Goal: Information Seeking & Learning: Learn about a topic

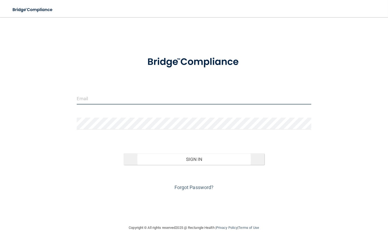
type input "[EMAIL_ADDRESS][DOMAIN_NAME]"
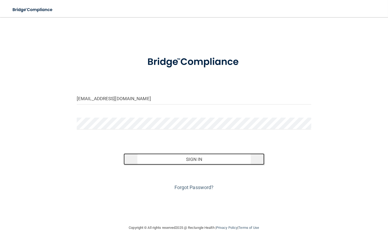
click at [205, 155] on button "Sign In" at bounding box center [193, 160] width 141 height 12
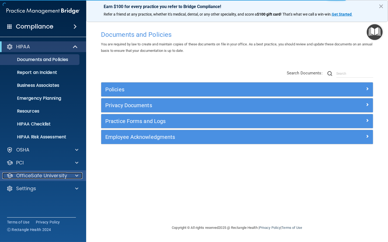
click at [27, 173] on p "OfficeSafe University" at bounding box center [41, 176] width 51 height 6
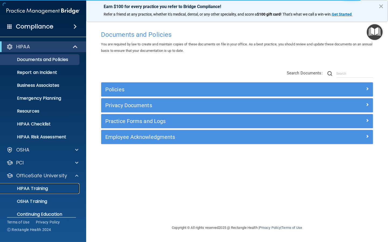
click at [33, 184] on link "HIPAA Training" at bounding box center [37, 188] width 85 height 11
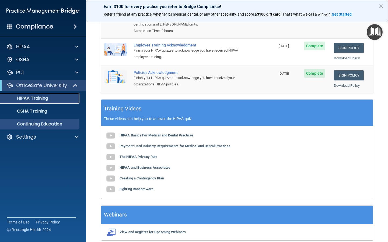
scroll to position [107, 0]
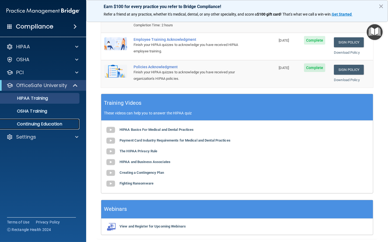
click at [31, 125] on p "Continuing Education" at bounding box center [39, 124] width 73 height 5
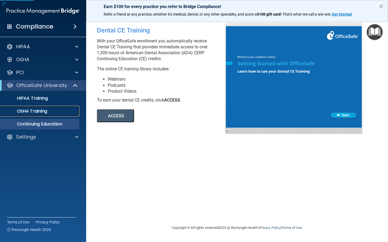
click at [26, 109] on p "OSHA Training" at bounding box center [25, 111] width 44 height 5
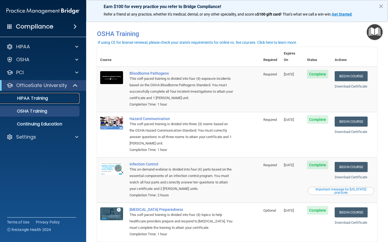
click at [36, 99] on p "HIPAA Training" at bounding box center [25, 98] width 44 height 5
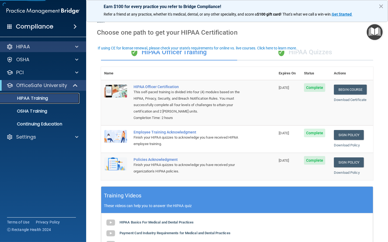
scroll to position [27, 0]
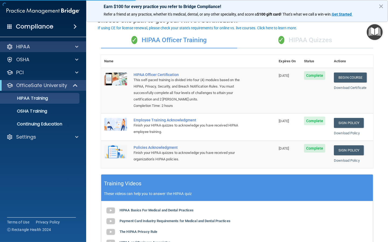
click at [57, 52] on div "HIPAA" at bounding box center [43, 46] width 86 height 11
click at [73, 47] on div at bounding box center [75, 47] width 13 height 6
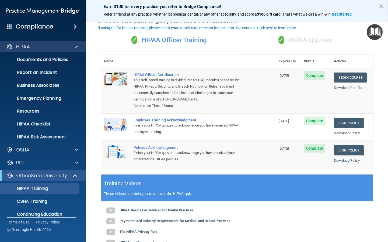
click at [64, 50] on div "HIPAA" at bounding box center [43, 46] width 86 height 11
drag, startPoint x: 310, startPoint y: 40, endPoint x: 300, endPoint y: 40, distance: 10.2
click at [310, 40] on div "✓ HIPAA Quizzes" at bounding box center [305, 40] width 136 height 16
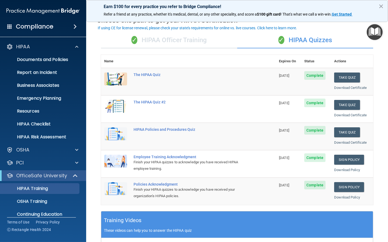
click at [213, 44] on div "✓ HIPAA Officer Training" at bounding box center [169, 40] width 136 height 16
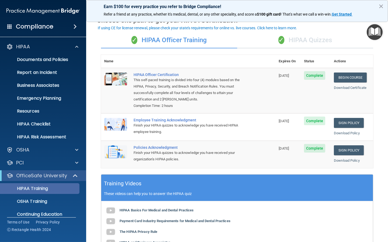
scroll to position [19, 0]
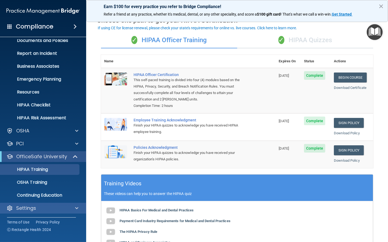
click at [33, 203] on div "Settings" at bounding box center [43, 208] width 86 height 11
click at [37, 209] on div "Settings" at bounding box center [35, 208] width 67 height 6
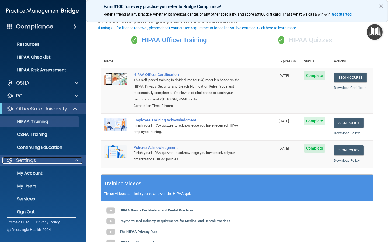
scroll to position [71, 0]
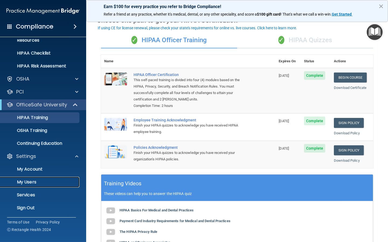
click at [27, 182] on p "My Users" at bounding box center [39, 182] width 73 height 5
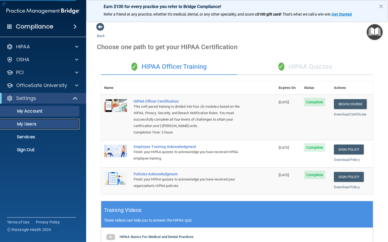
select select "20"
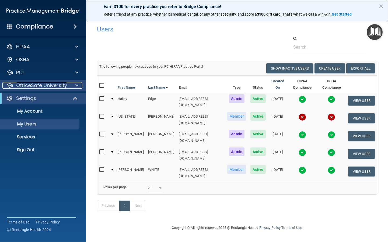
click at [54, 87] on p "OfficeSafe University" at bounding box center [41, 85] width 51 height 6
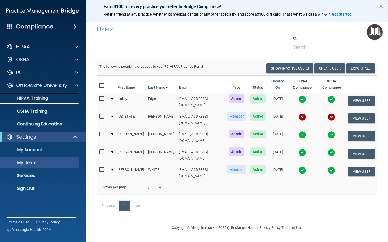
click at [44, 98] on p "HIPAA Training" at bounding box center [25, 98] width 44 height 5
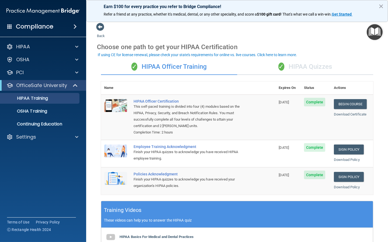
click at [306, 60] on div "✓ HIPAA Quizzes" at bounding box center [305, 67] width 136 height 16
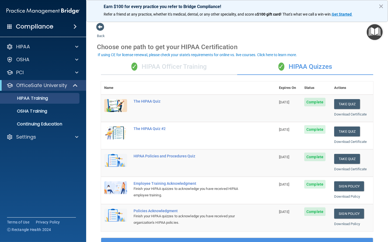
click at [187, 70] on div "✓ HIPAA Officer Training" at bounding box center [169, 67] width 136 height 16
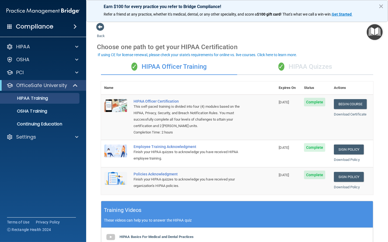
click at [301, 66] on div "✓ HIPAA Quizzes" at bounding box center [305, 67] width 136 height 16
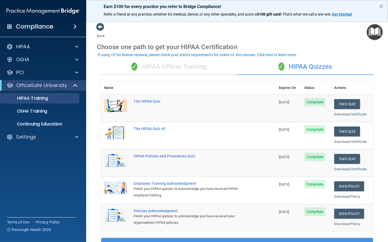
click at [157, 68] on div "✓ HIPAA Officer Training" at bounding box center [169, 67] width 136 height 16
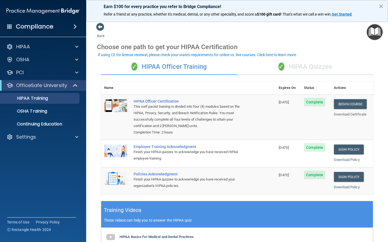
click at [293, 69] on div "✓ HIPAA Quizzes" at bounding box center [305, 67] width 136 height 16
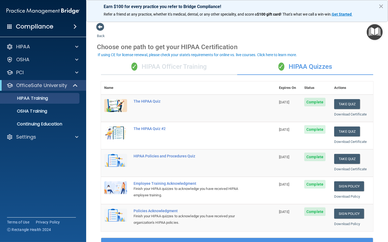
drag, startPoint x: 175, startPoint y: 77, endPoint x: 173, endPoint y: 72, distance: 4.9
click at [175, 75] on div "✓ HIPAA Officer Training ✓ HIPAA Quizzes Name Expires On Status Actions The HIP…" at bounding box center [237, 219] width 280 height 329
click at [172, 66] on div "✓ HIPAA Officer Training" at bounding box center [169, 67] width 136 height 16
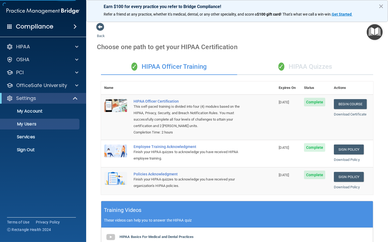
select select "20"
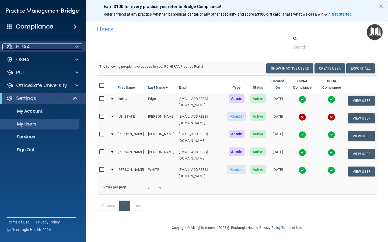
click at [31, 47] on div "HIPAA" at bounding box center [35, 47] width 67 height 6
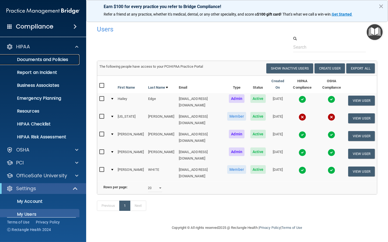
click at [44, 59] on p "Documents and Policies" at bounding box center [39, 59] width 73 height 5
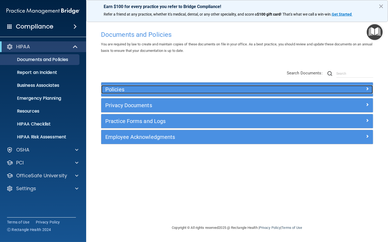
click at [208, 88] on h5 "Policies" at bounding box center [203, 90] width 196 height 6
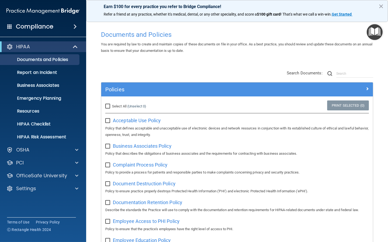
click at [107, 121] on input "checkbox" at bounding box center [108, 121] width 6 height 4
checkbox input "false"
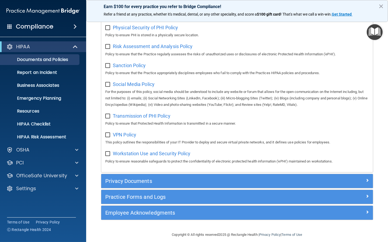
scroll to position [379, 0]
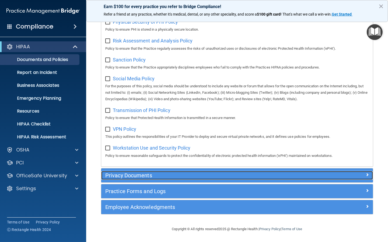
click at [341, 176] on div at bounding box center [339, 174] width 68 height 6
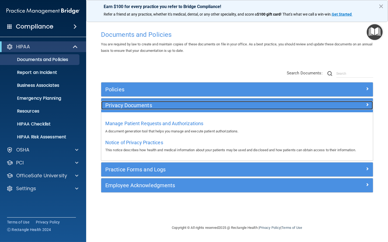
scroll to position [0, 0]
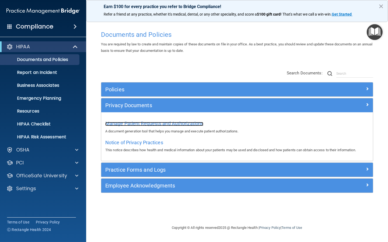
click at [190, 123] on span "Manage Patient Requests and Authorizations" at bounding box center [154, 124] width 98 height 6
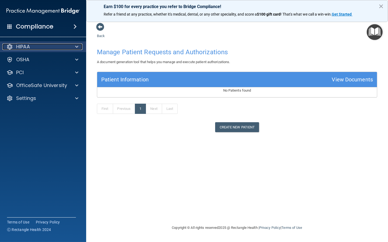
click at [30, 46] on div "HIPAA" at bounding box center [35, 47] width 67 height 6
